Goal: Task Accomplishment & Management: Complete application form

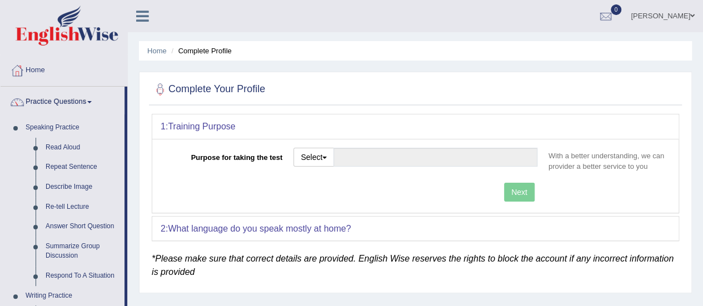
scroll to position [76, 0]
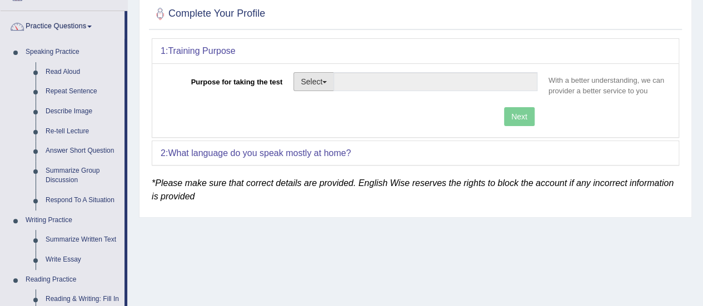
click at [327, 81] on span "button" at bounding box center [324, 82] width 4 height 2
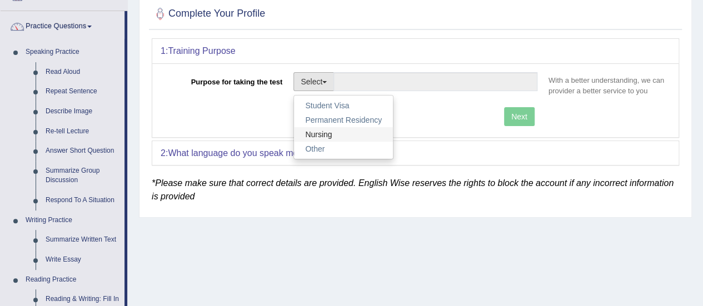
click at [326, 132] on link "Nursing" at bounding box center [343, 134] width 99 height 14
type input "Nursing"
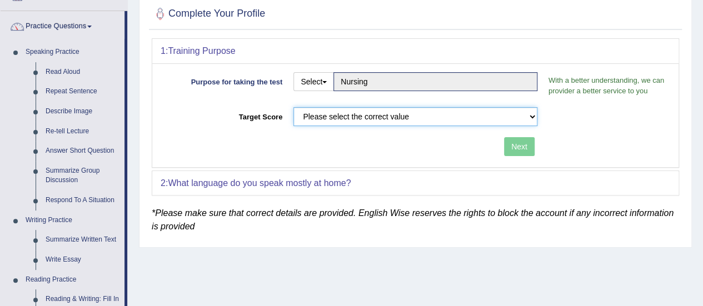
click at [531, 113] on select "Please select the correct value 50 (6 bands) 58 (6.5 bands) 65 (7 bands) 79 (8 …" at bounding box center [415, 116] width 244 height 19
select select "65"
click at [293, 107] on select "Please select the correct value 50 (6 bands) 58 (6.5 bands) 65 (7 bands) 79 (8 …" at bounding box center [415, 116] width 244 height 19
click at [520, 147] on button "Next" at bounding box center [519, 146] width 31 height 19
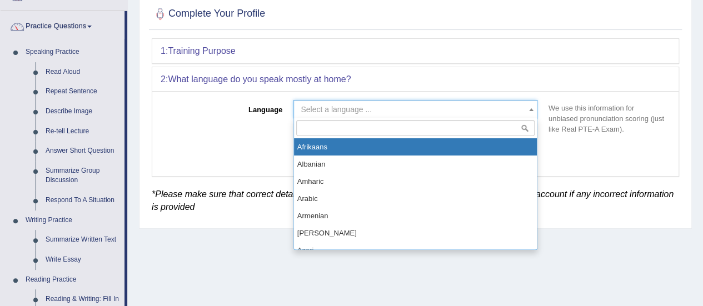
click at [315, 102] on span "Select a language ..." at bounding box center [415, 109] width 244 height 19
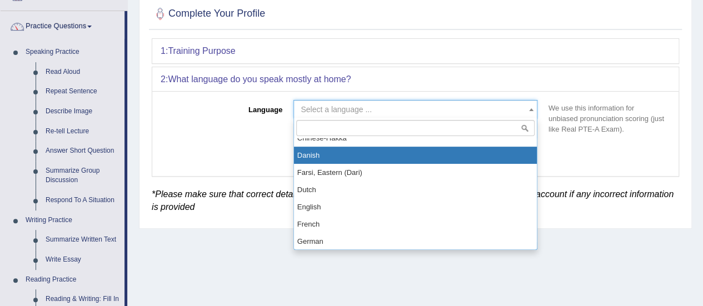
scroll to position [325, 0]
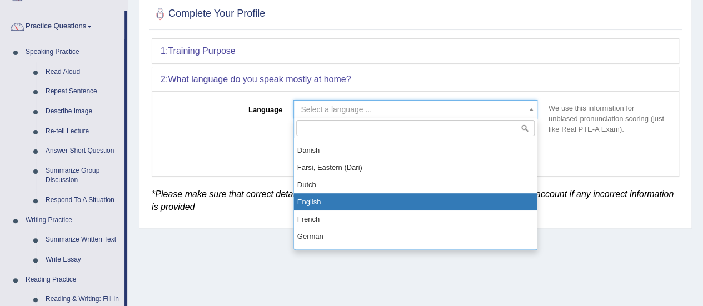
select select "English"
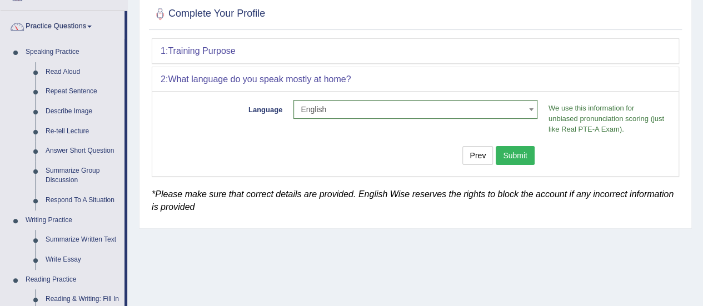
click at [517, 151] on button "Submit" at bounding box center [515, 155] width 39 height 19
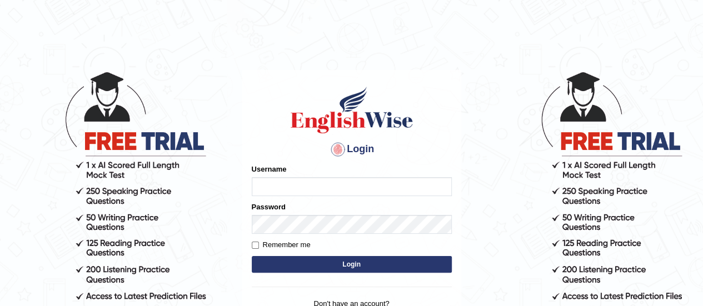
click at [258, 186] on input "Username" at bounding box center [352, 186] width 200 height 19
type input "[PERSON_NAME]"
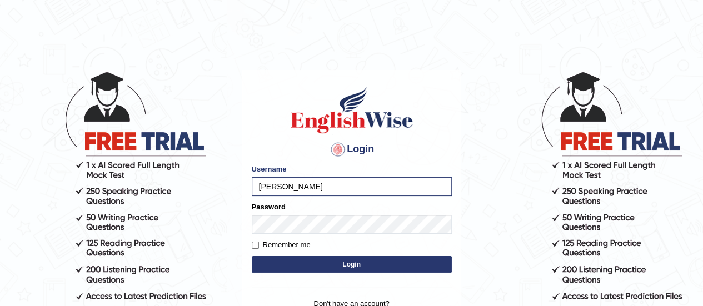
click at [327, 263] on button "Login" at bounding box center [352, 264] width 200 height 17
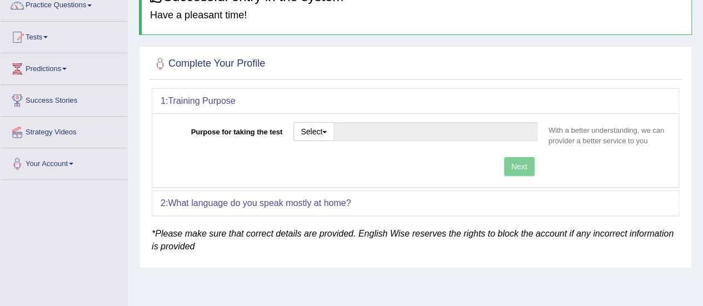
scroll to position [99, 0]
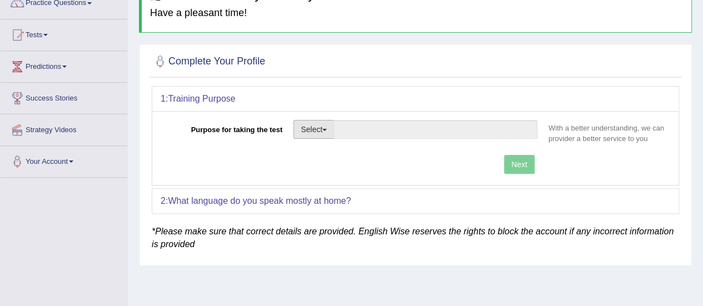
click at [328, 132] on button "Select" at bounding box center [313, 129] width 41 height 19
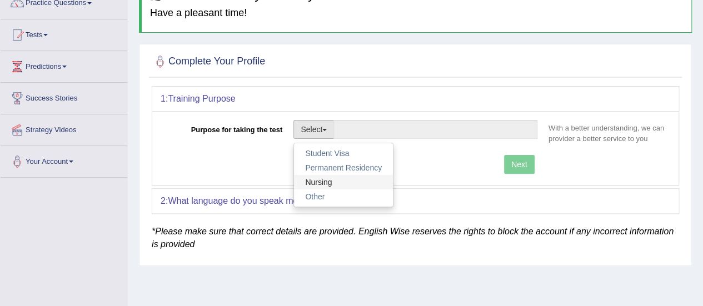
click at [317, 178] on link "Nursing" at bounding box center [343, 182] width 99 height 14
type input "Nursing"
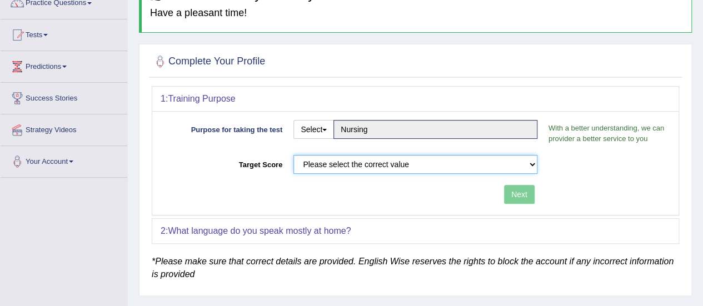
click at [529, 163] on select "Please select the correct value 50 (6 bands) 58 (6.5 bands) 65 (7 bands) 79 (8 …" at bounding box center [415, 164] width 244 height 19
select select "65"
click at [293, 155] on select "Please select the correct value 50 (6 bands) 58 (6.5 bands) 65 (7 bands) 79 (8 …" at bounding box center [415, 164] width 244 height 19
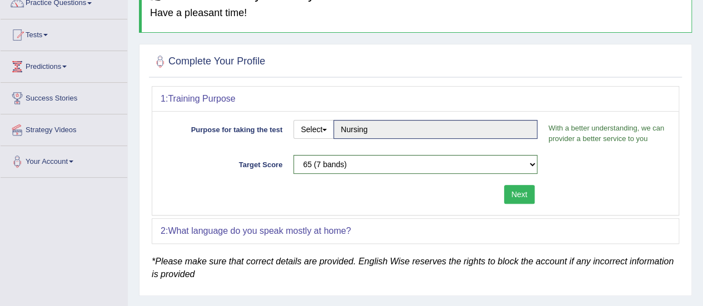
click at [519, 189] on button "Next" at bounding box center [519, 194] width 31 height 19
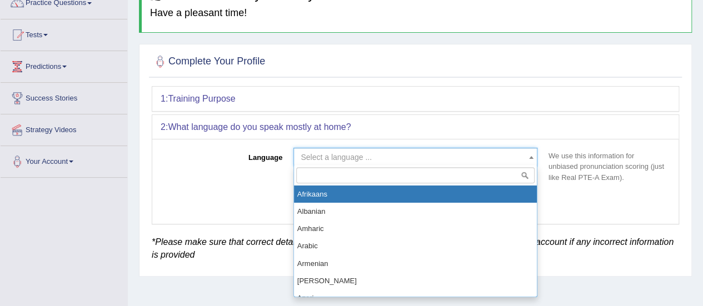
click at [531, 155] on span at bounding box center [531, 157] width 11 height 18
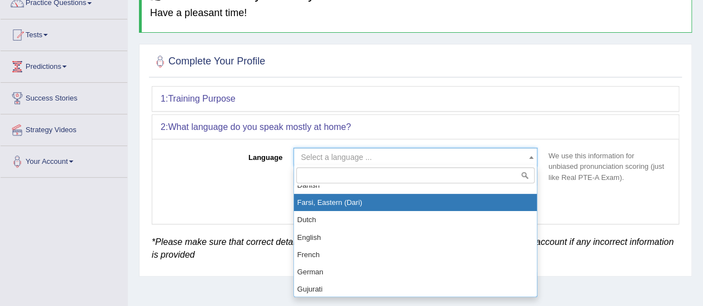
scroll to position [346, 0]
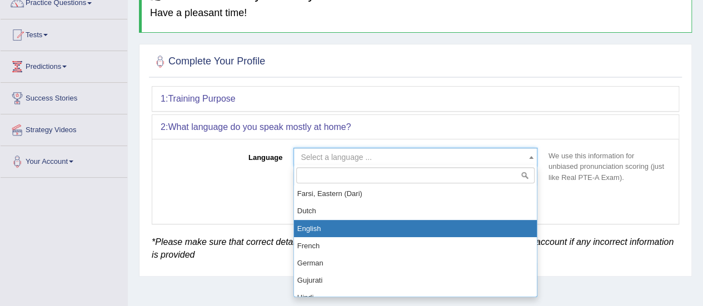
select select "English"
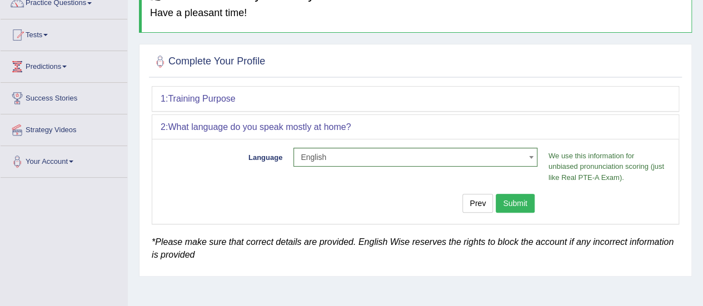
click at [514, 198] on button "Submit" at bounding box center [515, 203] width 39 height 19
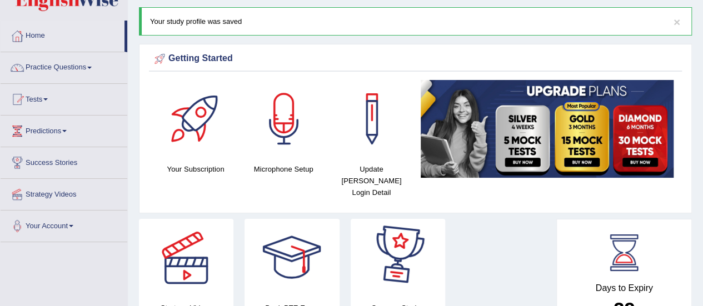
scroll to position [33, 0]
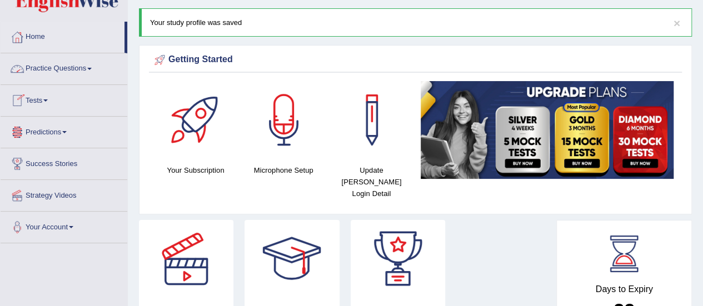
click at [66, 65] on link "Practice Questions" at bounding box center [64, 67] width 127 height 28
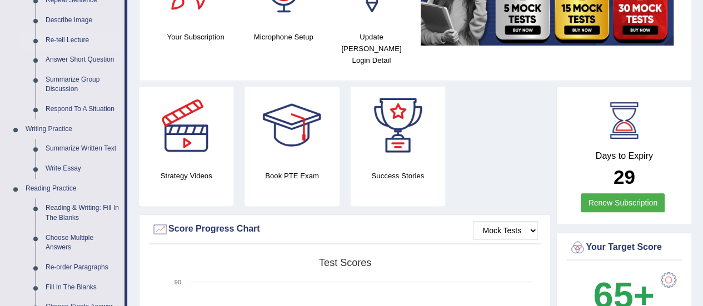
scroll to position [167, 0]
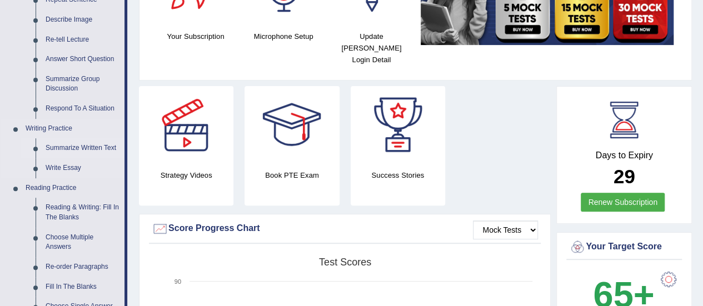
click at [64, 147] on link "Summarize Written Text" at bounding box center [83, 148] width 84 height 20
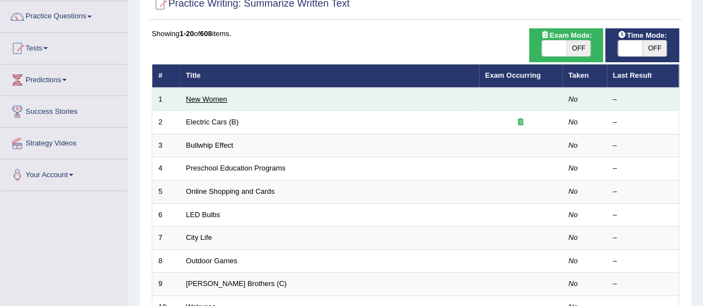
scroll to position [78, 0]
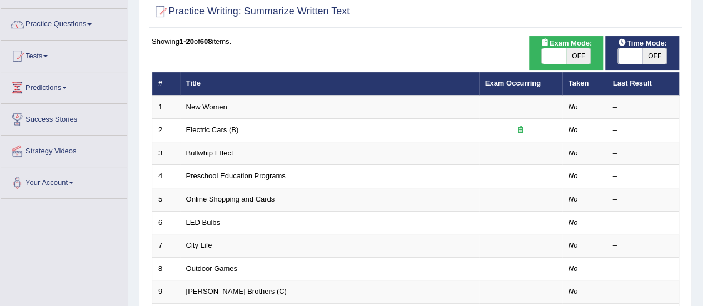
click at [644, 55] on span "OFF" at bounding box center [655, 56] width 24 height 16
checkbox input "true"
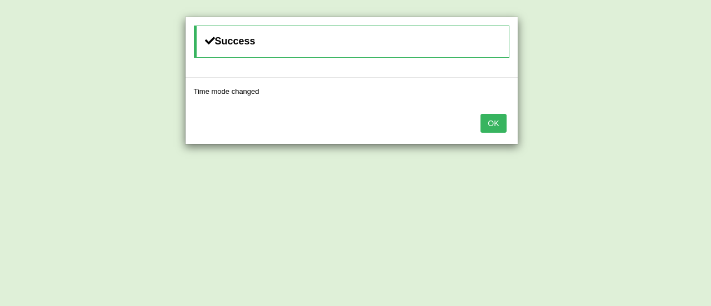
click at [495, 124] on button "OK" at bounding box center [494, 123] width 26 height 19
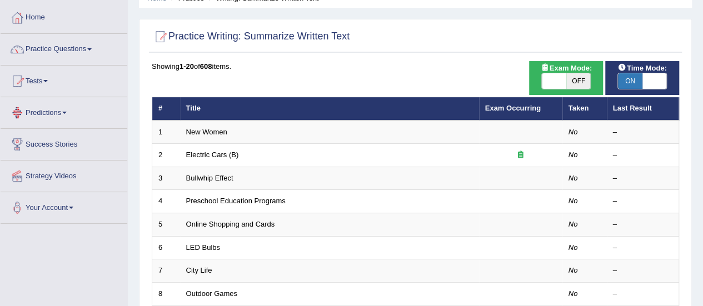
scroll to position [24, 0]
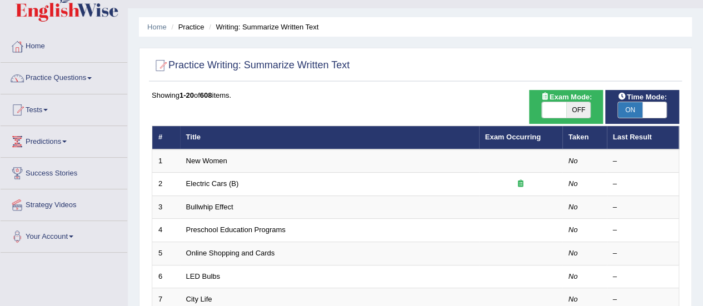
click at [93, 76] on link "Practice Questions" at bounding box center [64, 77] width 127 height 28
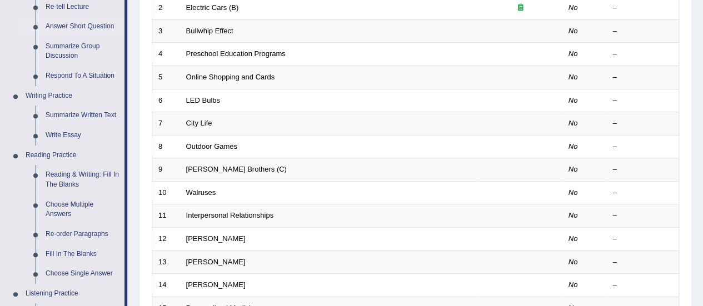
scroll to position [201, 0]
click at [57, 132] on link "Write Essay" at bounding box center [83, 135] width 84 height 20
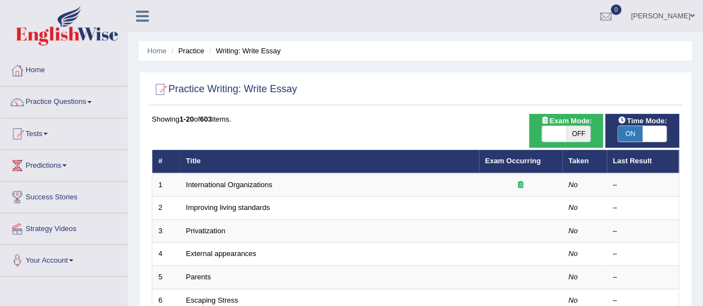
click at [630, 134] on span "ON" at bounding box center [630, 134] width 24 height 16
checkbox input "false"
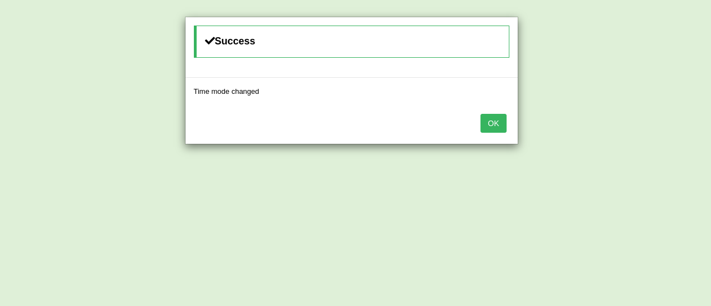
click at [500, 117] on button "OK" at bounding box center [494, 123] width 26 height 19
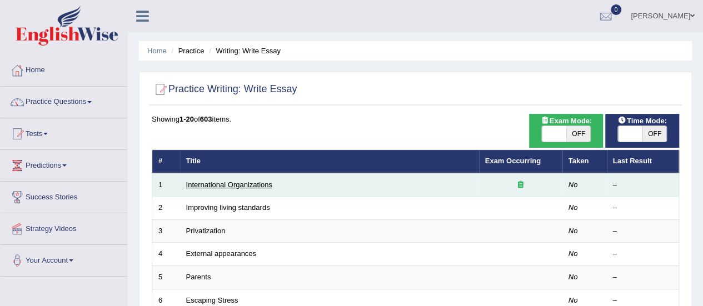
click at [222, 185] on link "International Organizations" at bounding box center [229, 185] width 86 height 8
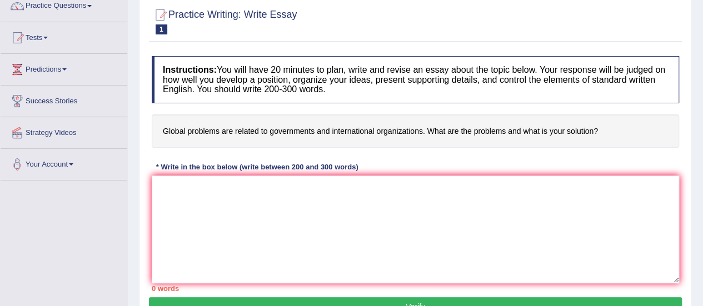
scroll to position [83, 0]
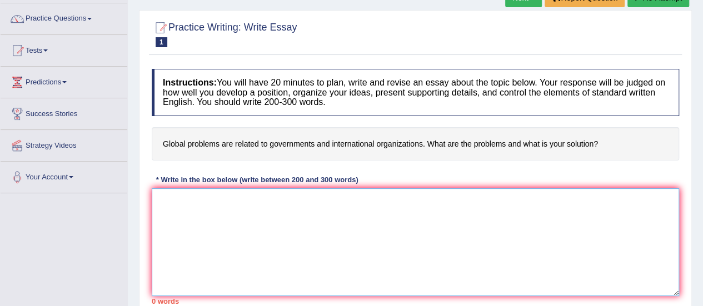
click at [165, 200] on textarea at bounding box center [415, 242] width 527 height 108
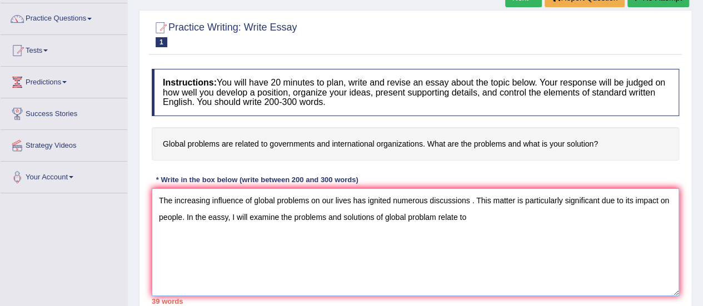
click at [456, 216] on textarea "The increasing influence of global problems on our lives has ignited numerous d…" at bounding box center [415, 242] width 527 height 108
click at [473, 214] on textarea "The increasing influence of global problems on our lives has ignited numerous d…" at bounding box center [415, 242] width 527 height 108
click at [484, 216] on textarea "The increasing influence of global problems on our lives has ignited numerous d…" at bounding box center [415, 242] width 527 height 108
click at [482, 217] on textarea "The increasing influence of global problems on our lives has ignited numerous d…" at bounding box center [415, 242] width 527 height 108
click at [479, 217] on textarea "The increasing influence of global problems on our lives has ignited numerous d…" at bounding box center [415, 242] width 527 height 108
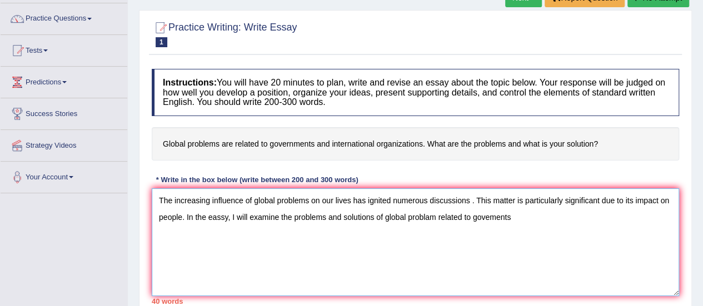
click at [489, 216] on textarea "The increasing influence of global problems on our lives has ignited numerous d…" at bounding box center [415, 242] width 527 height 108
click at [521, 212] on textarea "The increasing influence of global problems on our lives has ignited numerous d…" at bounding box center [415, 242] width 527 height 108
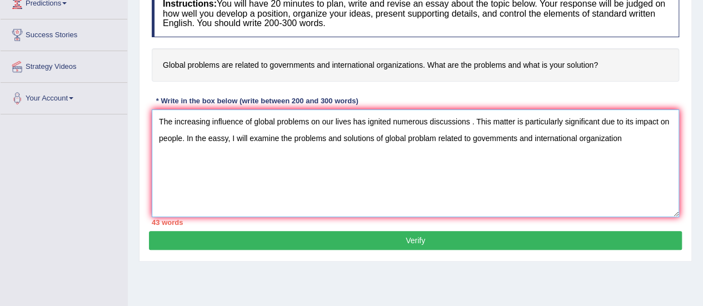
scroll to position [162, 0]
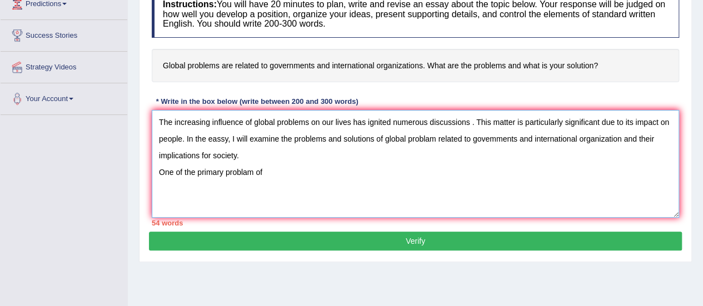
click at [246, 168] on textarea "The increasing influence of global problems on our lives has ignited numerous d…" at bounding box center [415, 164] width 527 height 108
click at [255, 170] on textarea "The increasing influence of global problems on our lives has ignited numerous d…" at bounding box center [415, 164] width 527 height 108
click at [253, 170] on textarea "The increasing influence of global problems on our lives has ignited numerous d…" at bounding box center [415, 164] width 527 height 108
click at [266, 168] on textarea "The increasing influence of global problems on our lives has ignited numerous d…" at bounding box center [415, 164] width 527 height 108
click at [370, 170] on textarea "The increasing influence of global problems on our lives has ignited numerous d…" at bounding box center [415, 164] width 527 height 108
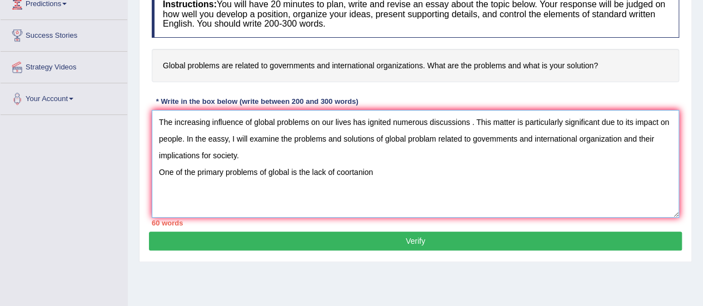
click at [371, 172] on textarea "The increasing influence of global problems on our lives has ignited numerous d…" at bounding box center [415, 164] width 527 height 108
click at [486, 170] on textarea "The increasing influence of global problems on our lives has ignited numerous d…" at bounding box center [415, 164] width 527 height 108
click at [518, 173] on textarea "The increasing influence of global problems on our lives has ignited numerous d…" at bounding box center [415, 164] width 527 height 108
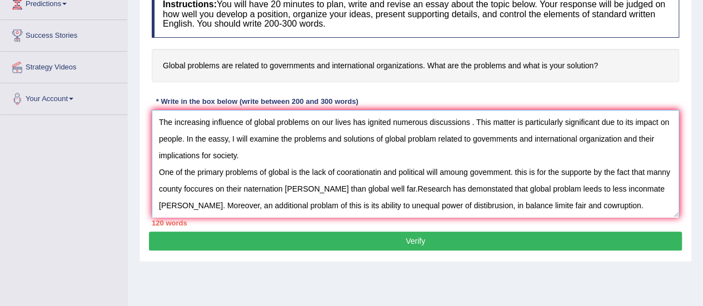
scroll to position [9, 0]
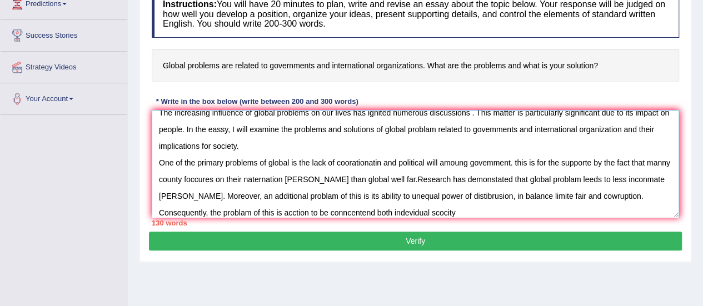
click at [428, 211] on textarea "The increasing influence of global problems on our lives has ignited numerous d…" at bounding box center [415, 164] width 527 height 108
click at [430, 211] on textarea "The increasing influence of global problems on our lives has ignited numerous d…" at bounding box center [415, 164] width 527 height 108
click at [476, 210] on textarea "The increasing influence of global problems on our lives has ignited numerous d…" at bounding box center [415, 164] width 527 height 108
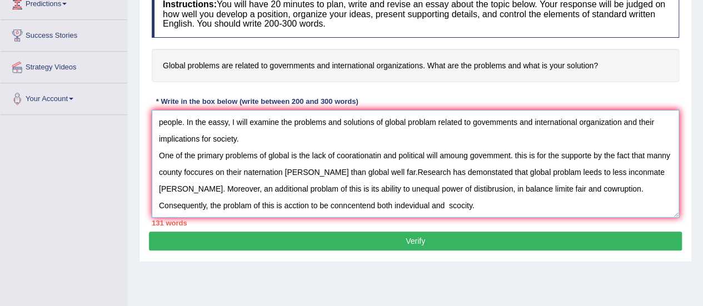
click at [456, 194] on textarea "The increasing influence of global problems on our lives has ignited numerous d…" at bounding box center [415, 164] width 527 height 108
click at [464, 194] on textarea "The increasing influence of global problems on our lives has ignited numerous d…" at bounding box center [415, 164] width 527 height 108
click at [462, 194] on textarea "The increasing influence of global problems on our lives has ignited numerous d…" at bounding box center [415, 164] width 527 height 108
click at [193, 203] on textarea "The increasing influence of global problems on our lives has ignited numerous d…" at bounding box center [415, 164] width 527 height 108
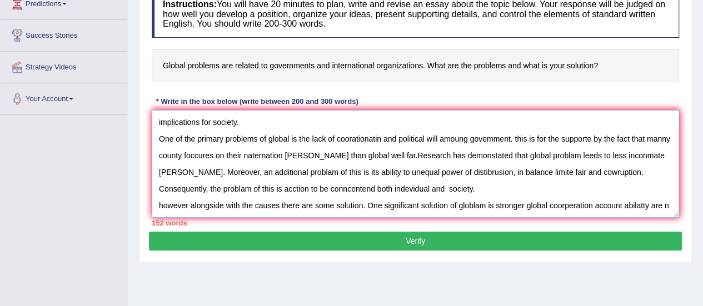
scroll to position [43, 0]
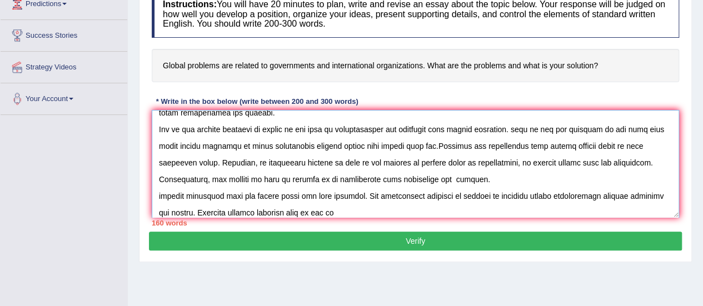
click at [321, 211] on textarea at bounding box center [415, 164] width 527 height 108
click at [345, 208] on textarea at bounding box center [415, 164] width 527 height 108
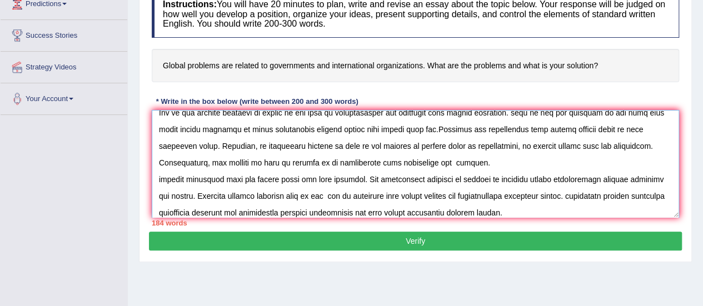
scroll to position [76, 0]
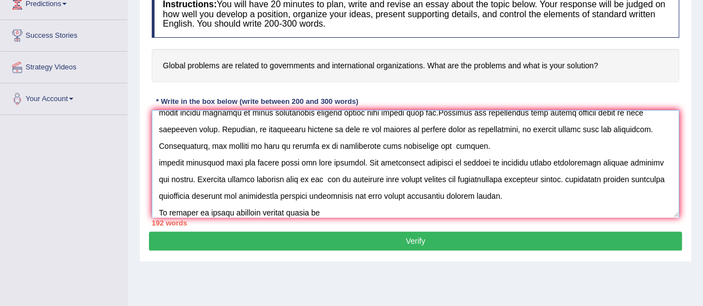
click at [294, 210] on textarea at bounding box center [415, 164] width 527 height 108
click at [324, 206] on textarea at bounding box center [415, 164] width 527 height 108
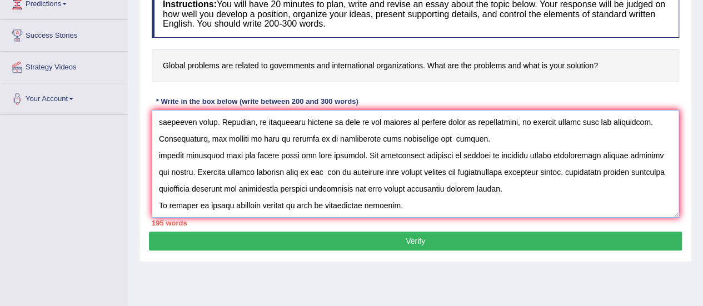
click at [389, 195] on textarea at bounding box center [415, 164] width 527 height 108
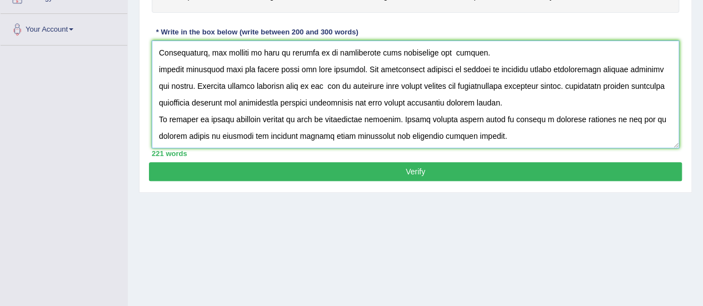
scroll to position [277, 0]
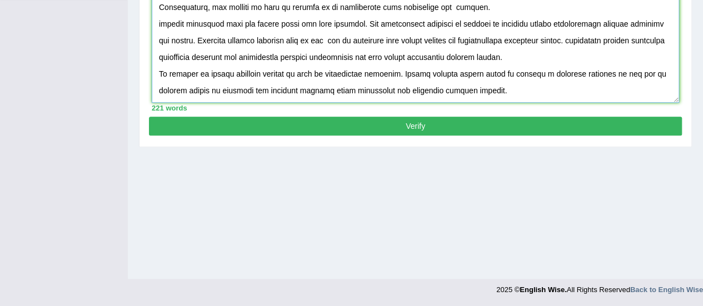
type textarea "The increasing influence of global problems on our lives has ignited numerous d…"
click at [414, 121] on button "Verify" at bounding box center [415, 126] width 533 height 19
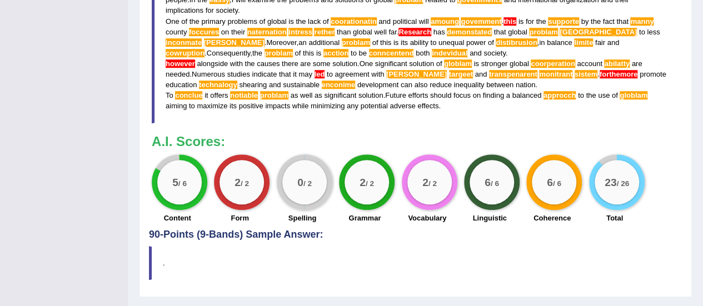
scroll to position [447, 0]
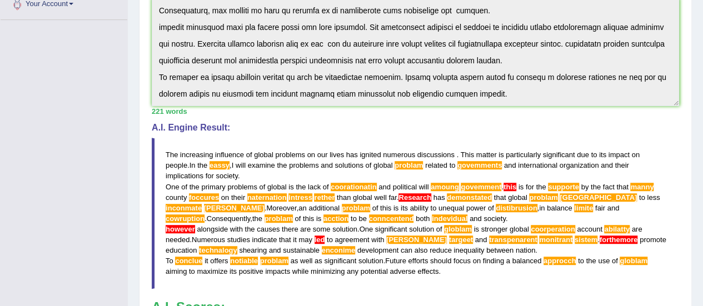
scroll to position [258, 0]
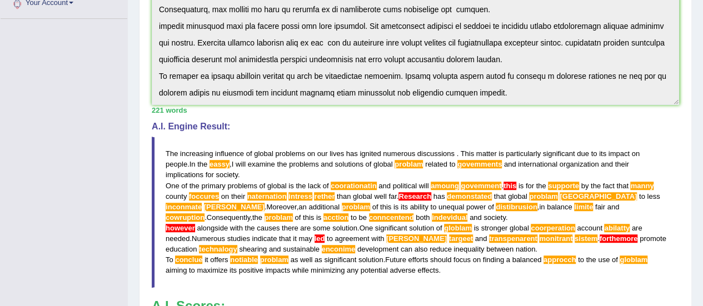
click at [210, 166] on span "eassy" at bounding box center [220, 164] width 20 height 8
click at [210, 161] on span "eassy" at bounding box center [220, 164] width 20 height 8
click at [395, 165] on span "problam" at bounding box center [409, 164] width 28 height 8
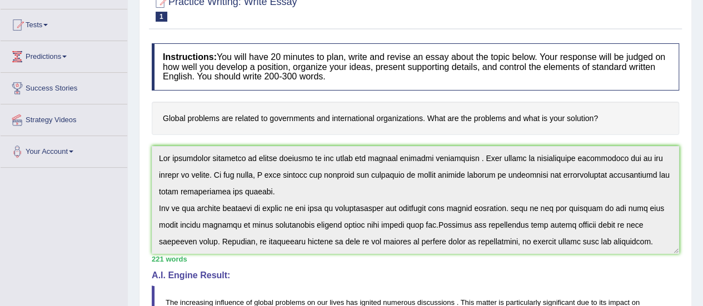
scroll to position [0, 0]
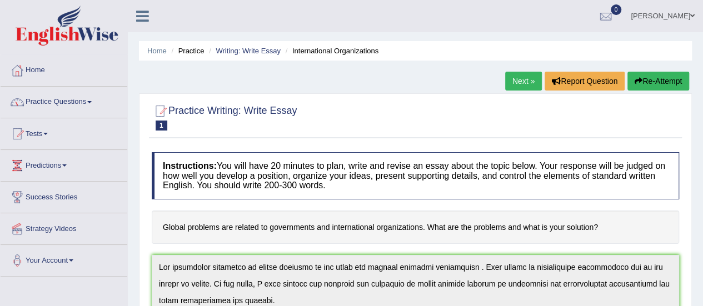
click at [92, 102] on span at bounding box center [89, 102] width 4 height 2
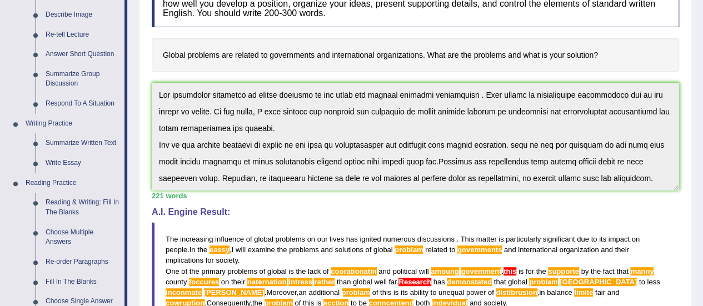
scroll to position [175, 0]
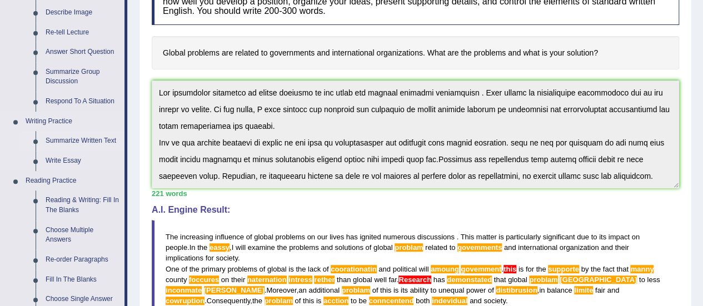
click at [74, 141] on link "Summarize Written Text" at bounding box center [83, 141] width 84 height 20
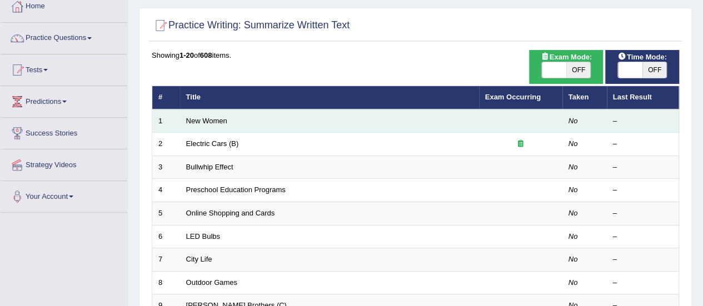
scroll to position [64, 0]
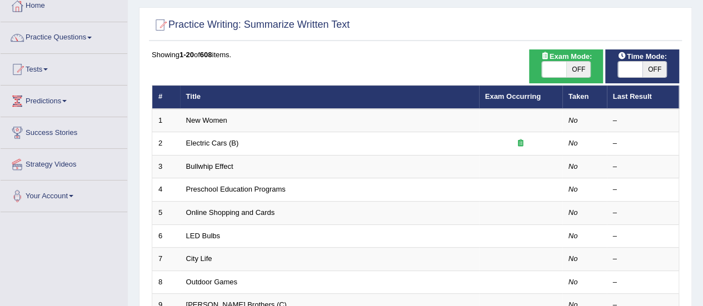
click at [649, 67] on span "OFF" at bounding box center [655, 70] width 24 height 16
checkbox input "true"
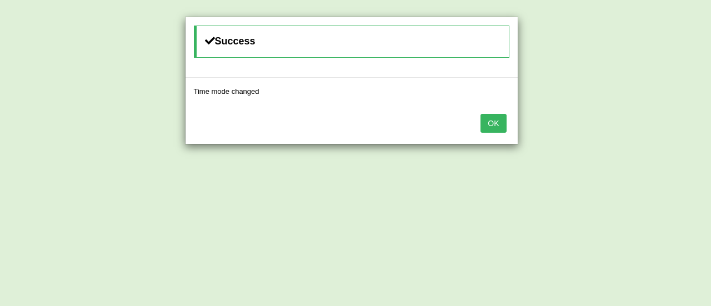
click at [497, 124] on button "OK" at bounding box center [494, 123] width 26 height 19
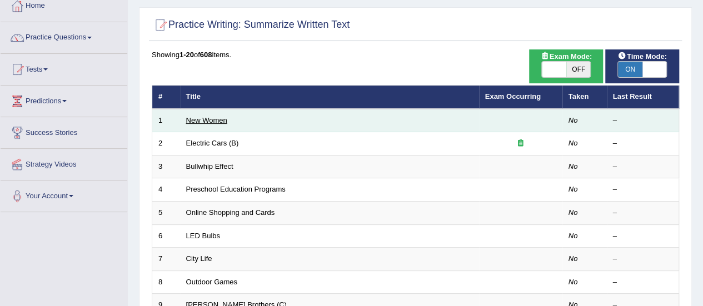
click at [225, 123] on link "New Women" at bounding box center [206, 120] width 41 height 8
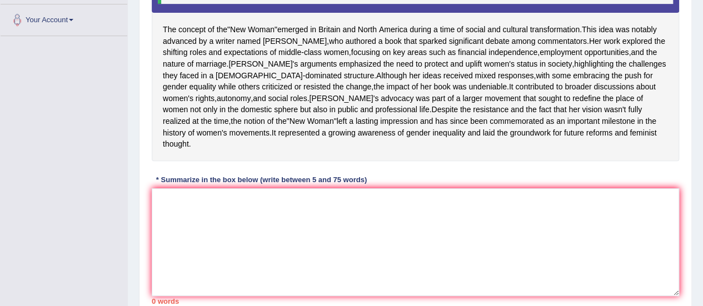
scroll to position [240, 0]
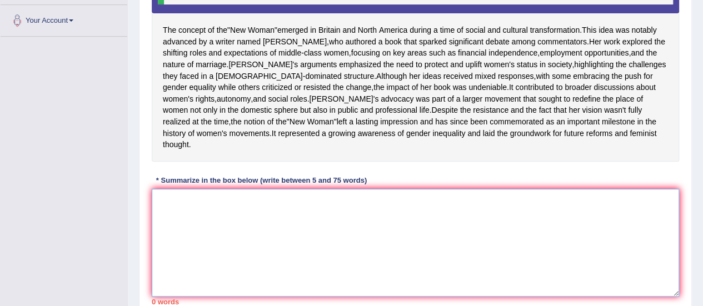
click at [163, 228] on textarea at bounding box center [415, 243] width 527 height 108
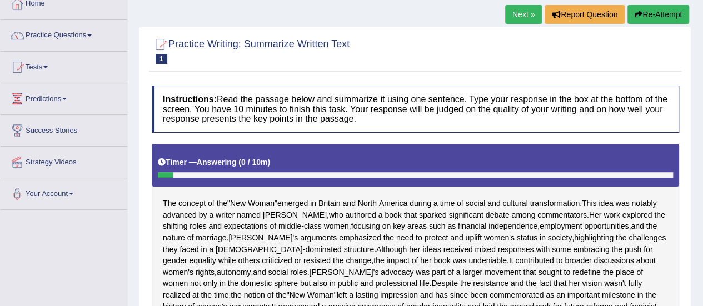
scroll to position [0, 0]
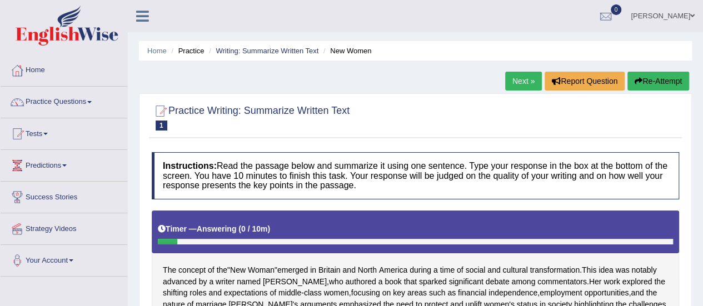
click at [158, 237] on div "Timer — Answering ( 0 / 10m ) Skip" at bounding box center [415, 229] width 515 height 19
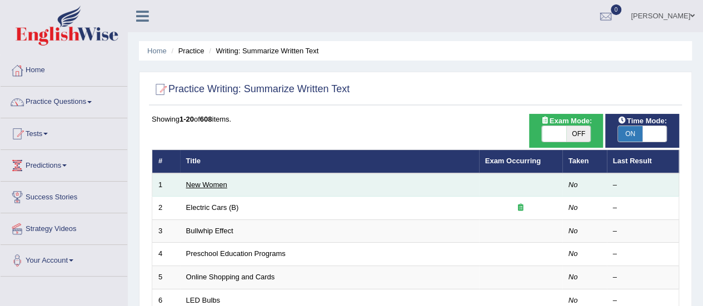
click at [225, 185] on link "New Women" at bounding box center [206, 185] width 41 height 8
click at [216, 185] on link "New Women" at bounding box center [206, 185] width 41 height 8
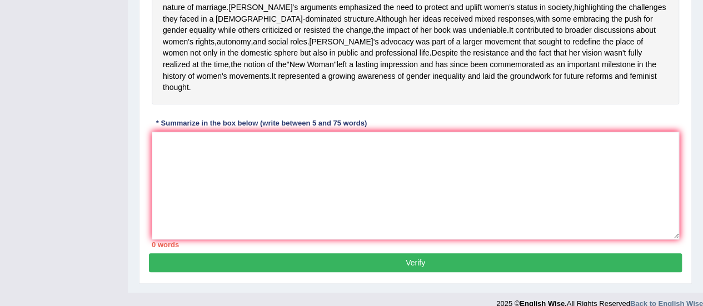
scroll to position [301, 0]
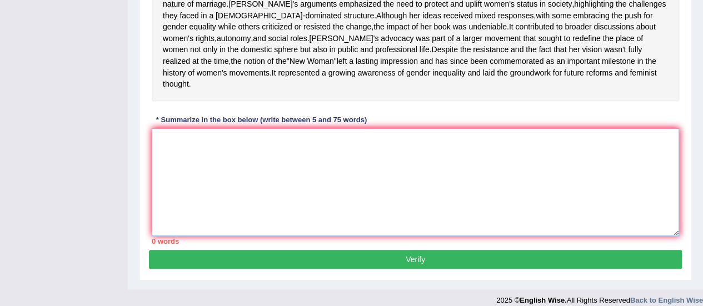
click at [161, 167] on textarea at bounding box center [415, 182] width 527 height 108
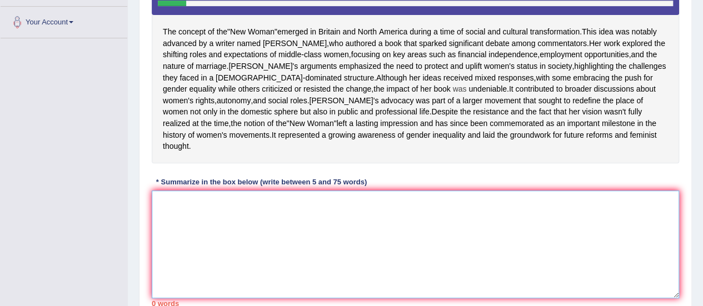
scroll to position [239, 0]
click at [168, 228] on textarea at bounding box center [415, 244] width 527 height 108
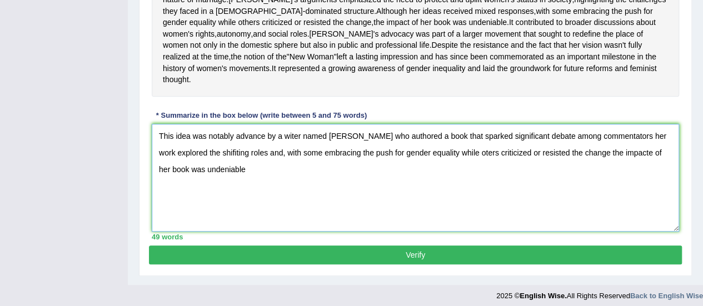
scroll to position [306, 0]
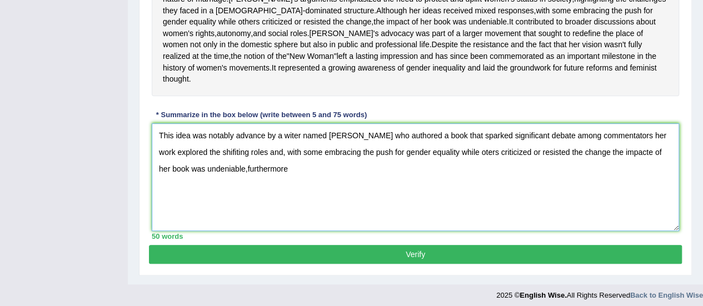
click at [233, 190] on textarea "This idea was notably advance by a witer named Sarah who authored a book that s…" at bounding box center [415, 177] width 527 height 108
click at [279, 191] on textarea "This idea was notably advance by a witer named Sarah who authored a book that s…" at bounding box center [415, 177] width 527 height 108
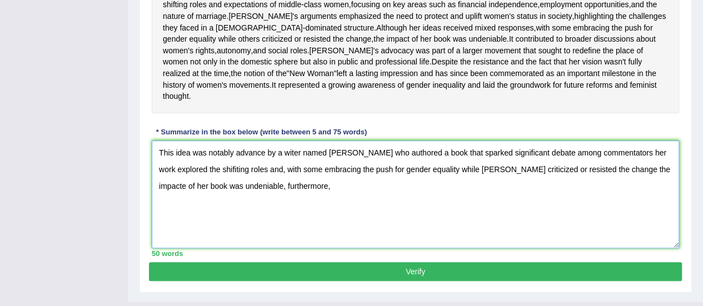
scroll to position [289, 0]
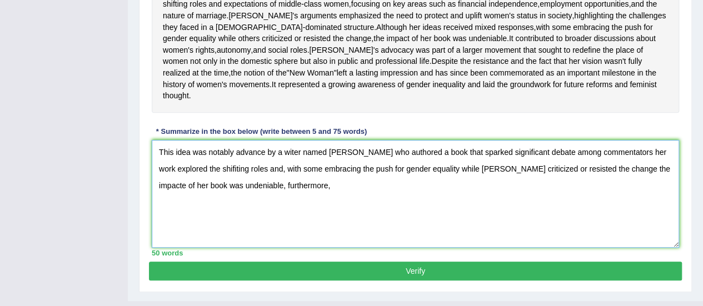
type textarea "This idea was notably advance by a witer named Sarah who authored a book that s…"
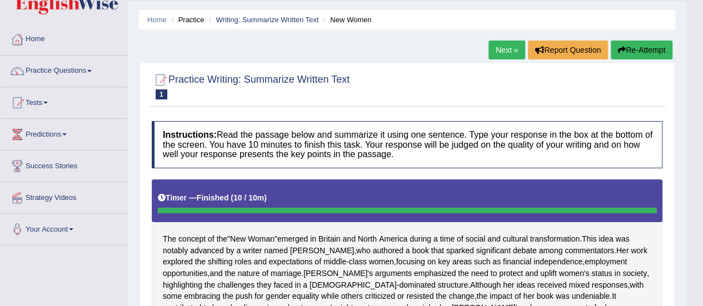
scroll to position [0, 0]
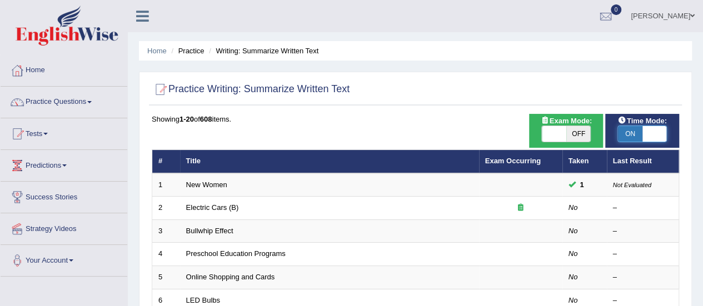
click at [654, 134] on span at bounding box center [655, 134] width 24 height 16
checkbox input "false"
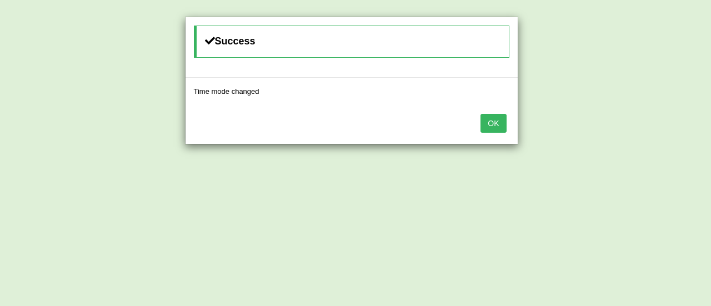
click at [488, 123] on button "OK" at bounding box center [494, 123] width 26 height 19
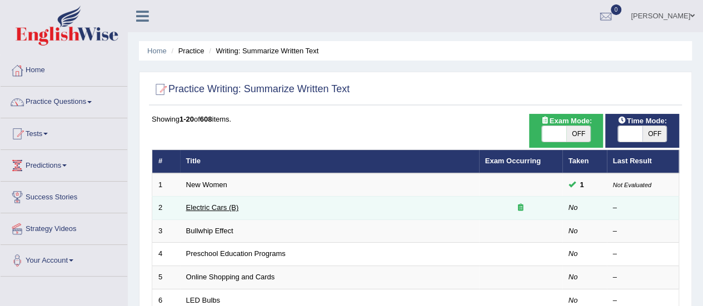
click at [201, 209] on link "Electric Cars (B)" at bounding box center [212, 207] width 53 height 8
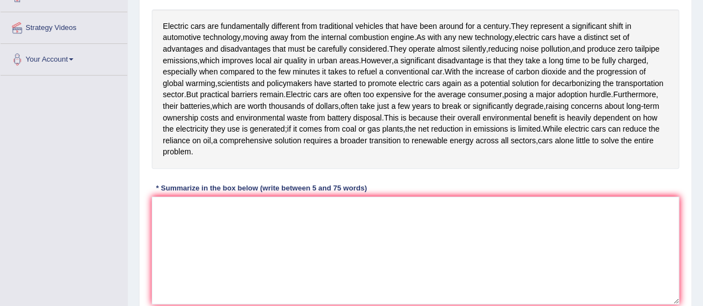
scroll to position [202, 0]
click at [173, 210] on textarea at bounding box center [415, 250] width 527 height 108
type textarea "Electric care"
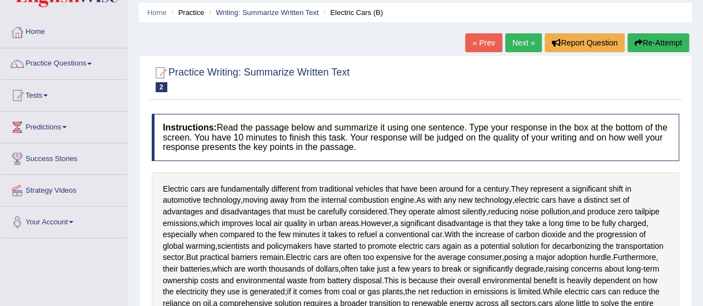
scroll to position [0, 0]
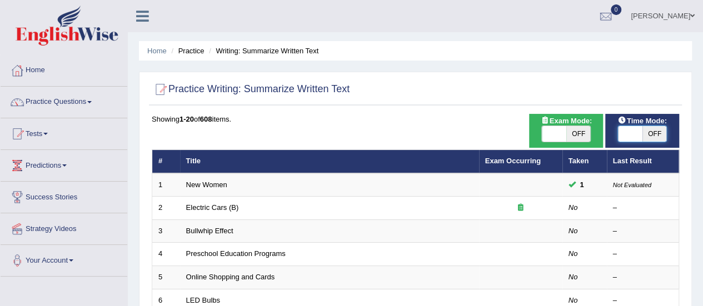
click at [635, 130] on span at bounding box center [630, 134] width 24 height 16
click at [649, 131] on span "OFF" at bounding box center [655, 134] width 24 height 16
checkbox input "true"
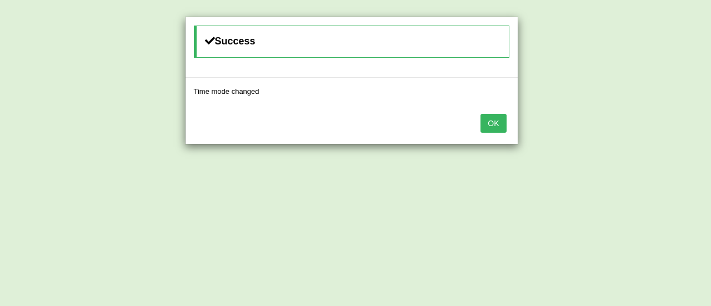
click at [495, 121] on button "OK" at bounding box center [494, 123] width 26 height 19
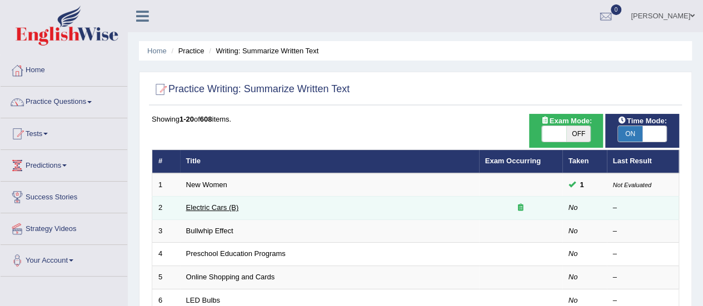
click at [231, 208] on link "Electric Cars (B)" at bounding box center [212, 207] width 53 height 8
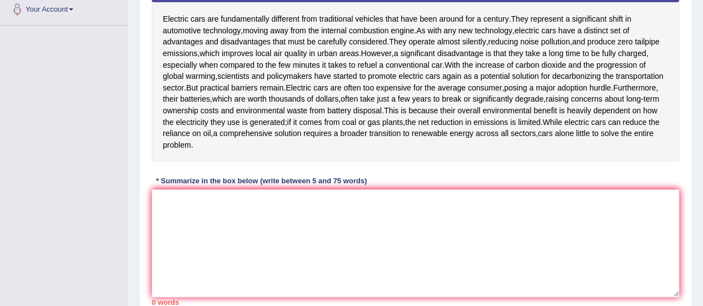
scroll to position [247, 0]
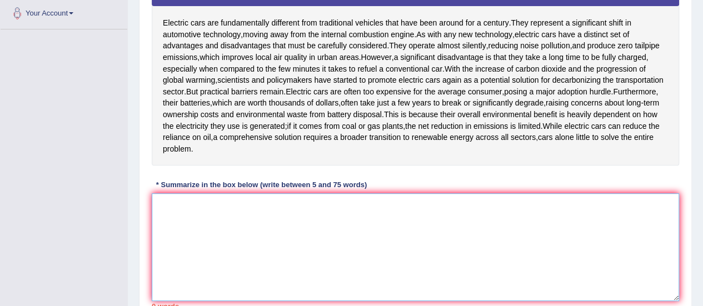
click at [161, 202] on textarea at bounding box center [415, 247] width 527 height 108
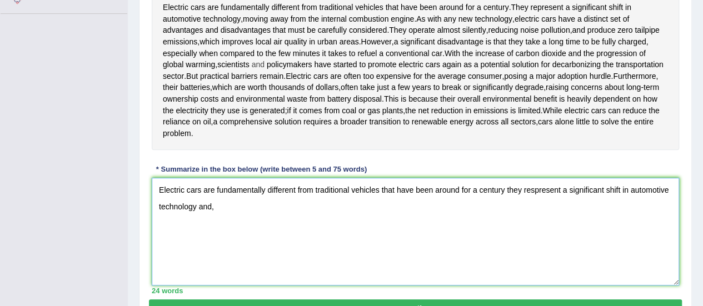
scroll to position [262, 0]
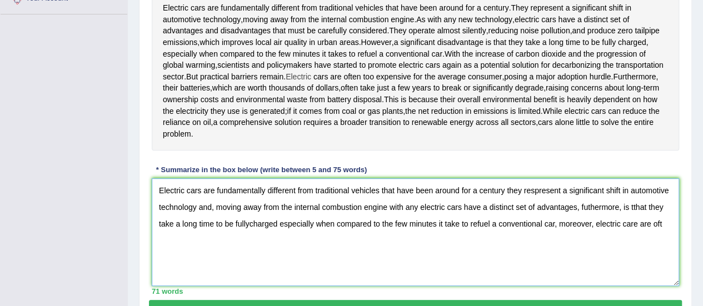
type textarea "Electric cars are fundamentally different from traditional vehicles that have b…"
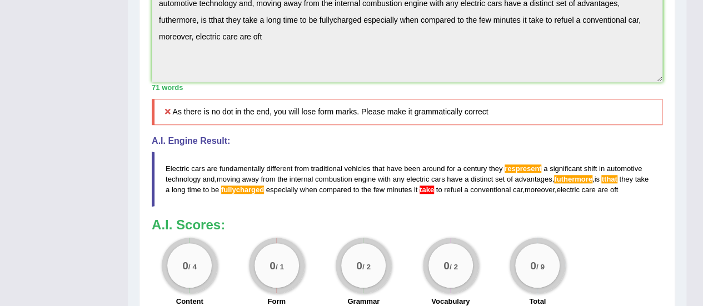
scroll to position [458, 0]
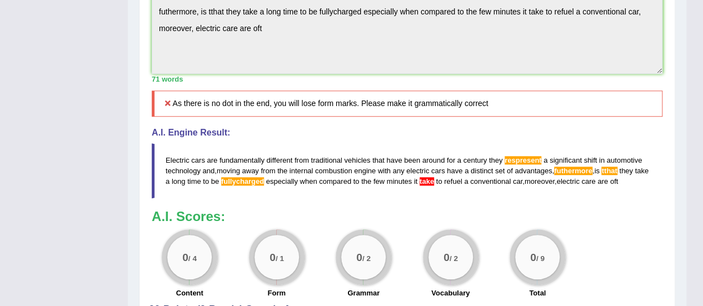
click at [522, 160] on span "respresent" at bounding box center [523, 160] width 37 height 8
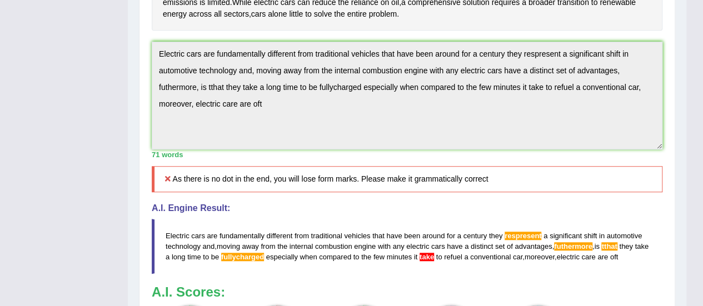
scroll to position [345, 0]
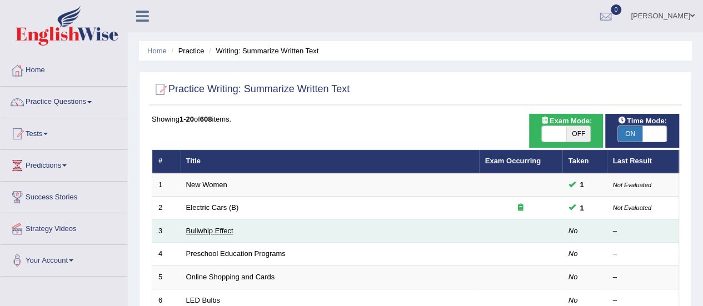
click at [220, 228] on link "Bullwhip Effect" at bounding box center [209, 231] width 47 height 8
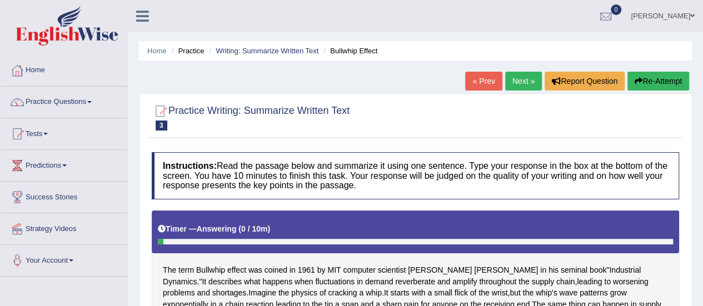
click at [74, 98] on link "Practice Questions" at bounding box center [64, 101] width 127 height 28
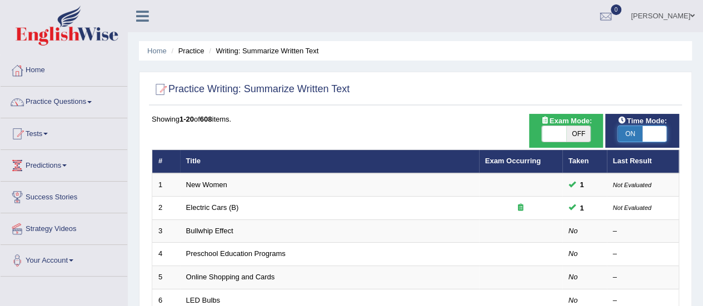
click at [652, 131] on span at bounding box center [655, 134] width 24 height 16
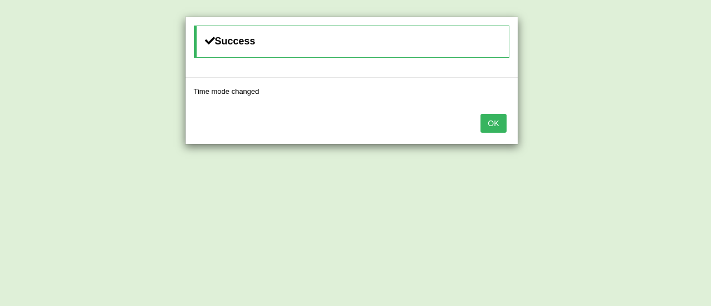
click at [496, 122] on button "OK" at bounding box center [494, 123] width 26 height 19
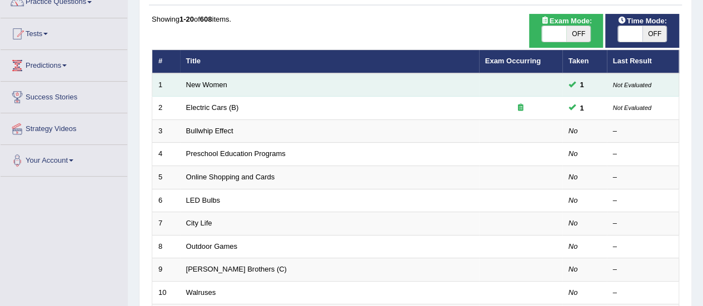
scroll to position [106, 0]
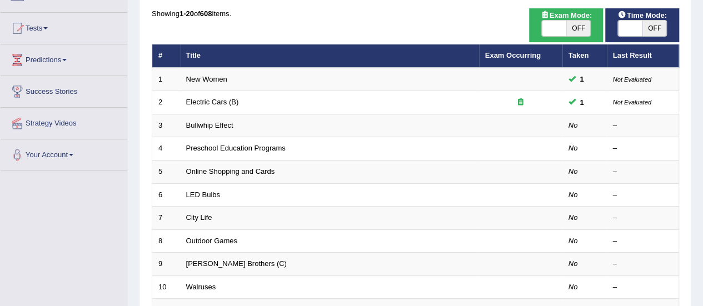
click at [652, 25] on span "OFF" at bounding box center [655, 29] width 24 height 16
checkbox input "true"
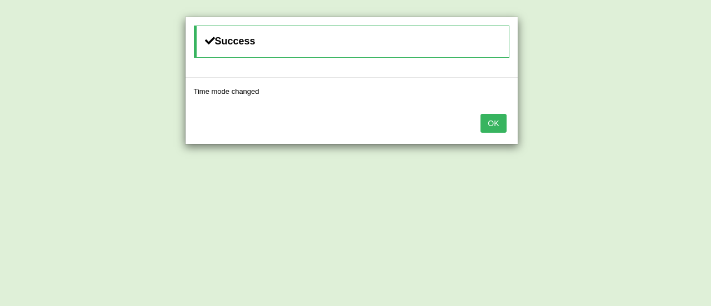
click at [504, 118] on button "OK" at bounding box center [494, 123] width 26 height 19
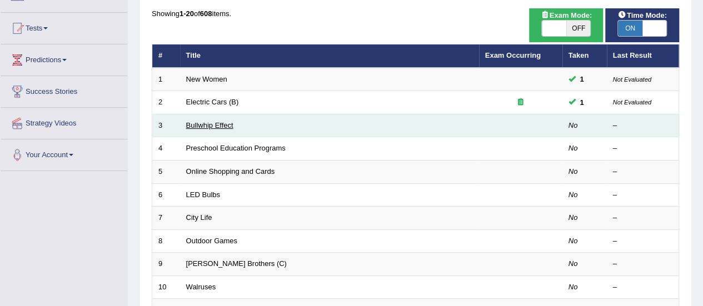
click at [227, 126] on link "Bullwhip Effect" at bounding box center [209, 125] width 47 height 8
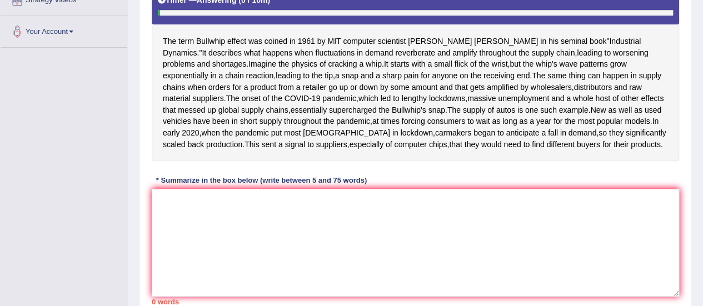
scroll to position [223, 0]
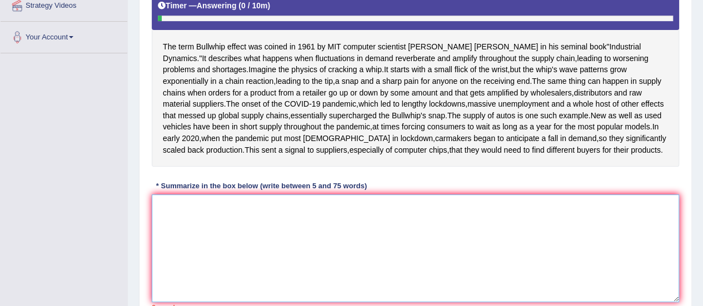
click at [161, 264] on textarea at bounding box center [415, 249] width 527 height 108
type textarea "the term"
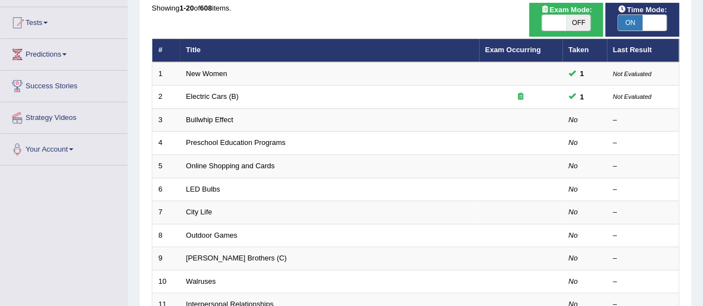
scroll to position [106, 0]
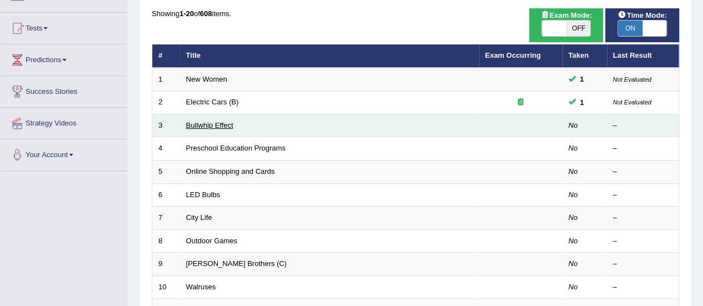
click at [232, 127] on link "Bullwhip Effect" at bounding box center [209, 125] width 47 height 8
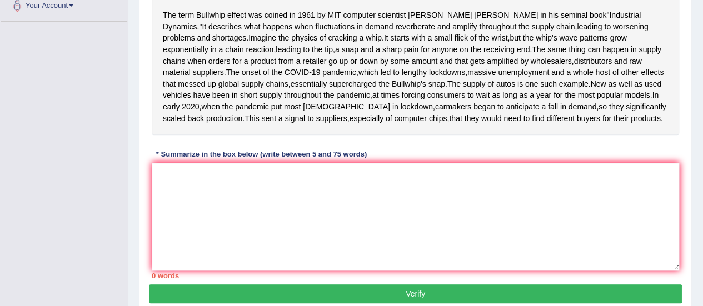
scroll to position [257, 0]
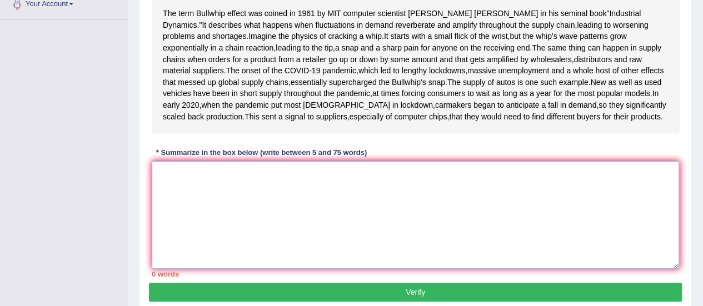
click at [171, 232] on textarea at bounding box center [415, 215] width 527 height 108
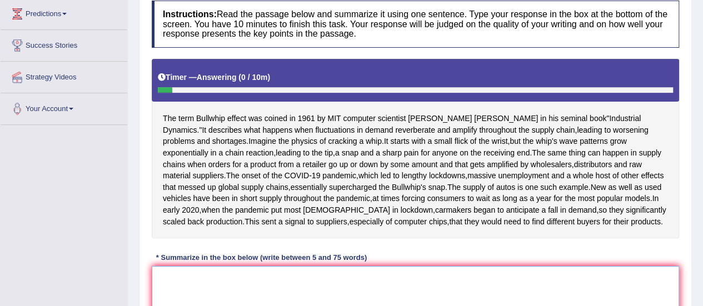
scroll to position [146, 0]
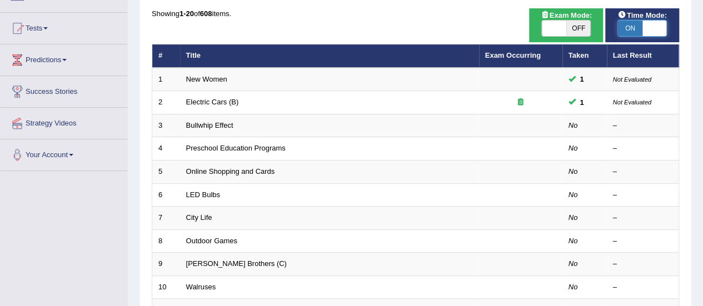
click at [651, 24] on span at bounding box center [655, 29] width 24 height 16
checkbox input "false"
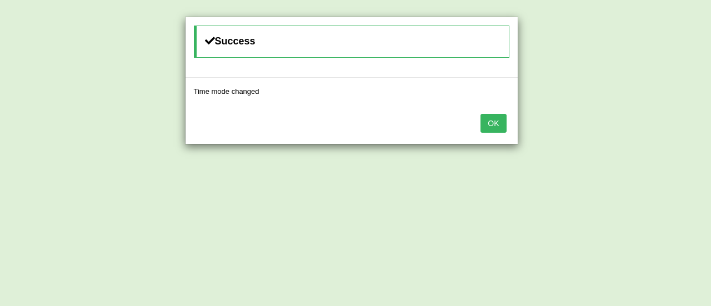
click at [490, 118] on button "OK" at bounding box center [494, 123] width 26 height 19
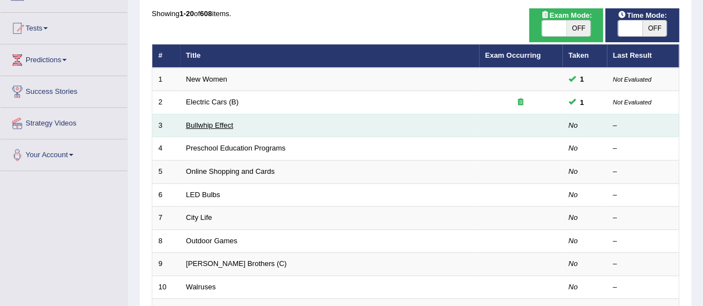
click at [218, 121] on link "Bullwhip Effect" at bounding box center [209, 125] width 47 height 8
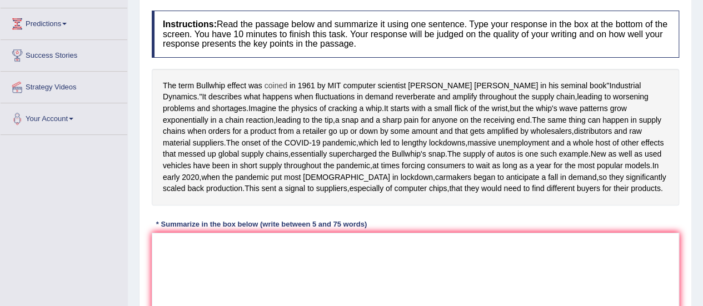
scroll to position [152, 0]
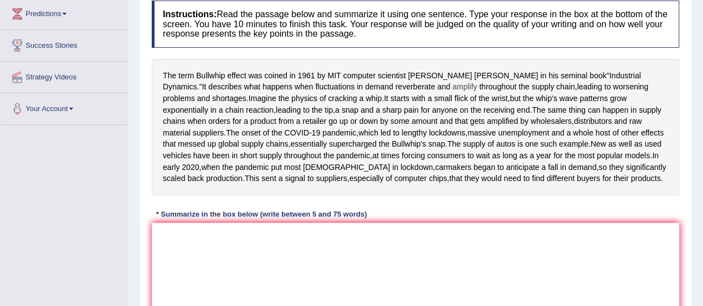
drag, startPoint x: 246, startPoint y: 74, endPoint x: 352, endPoint y: 89, distance: 107.3
click at [364, 82] on div "The term Bullwhip effect was coined in 1961 by MIT computer scientist Jay Forre…" at bounding box center [415, 127] width 527 height 137
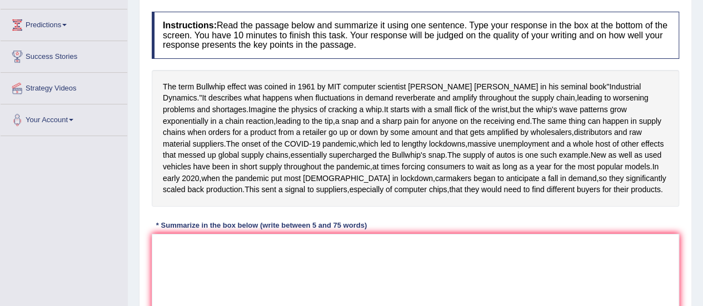
scroll to position [138, 0]
